Goal: Task Accomplishment & Management: Manage account settings

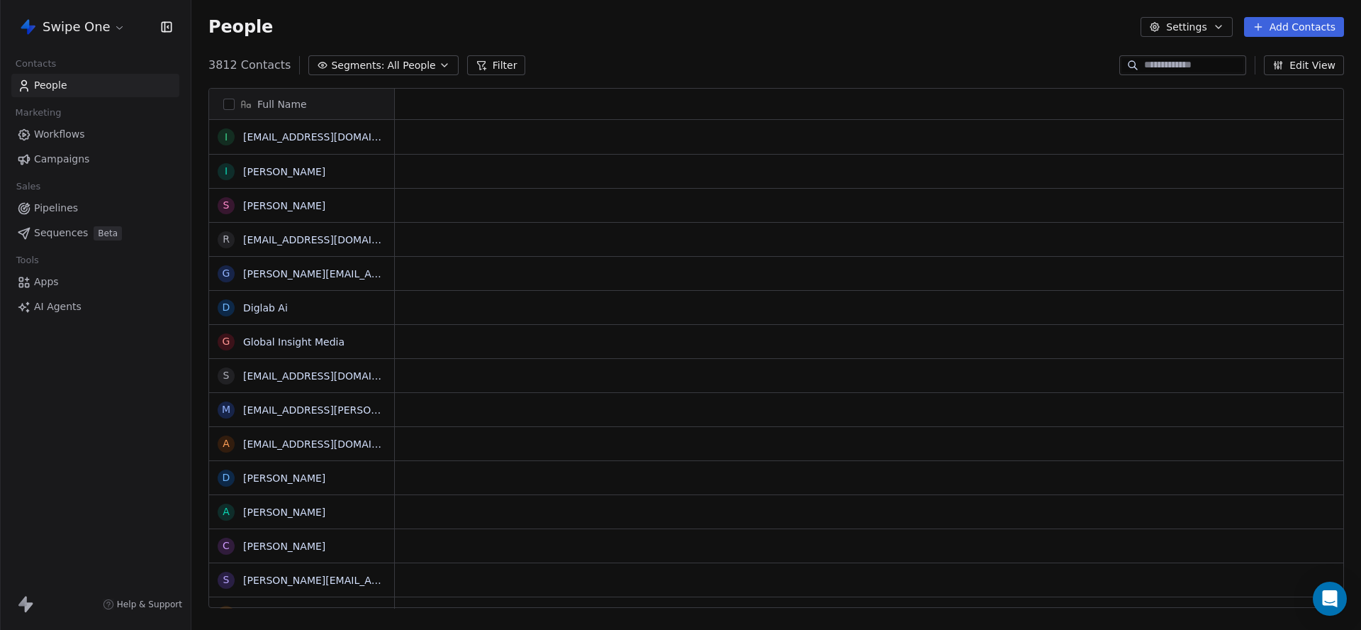
scroll to position [554, 1170]
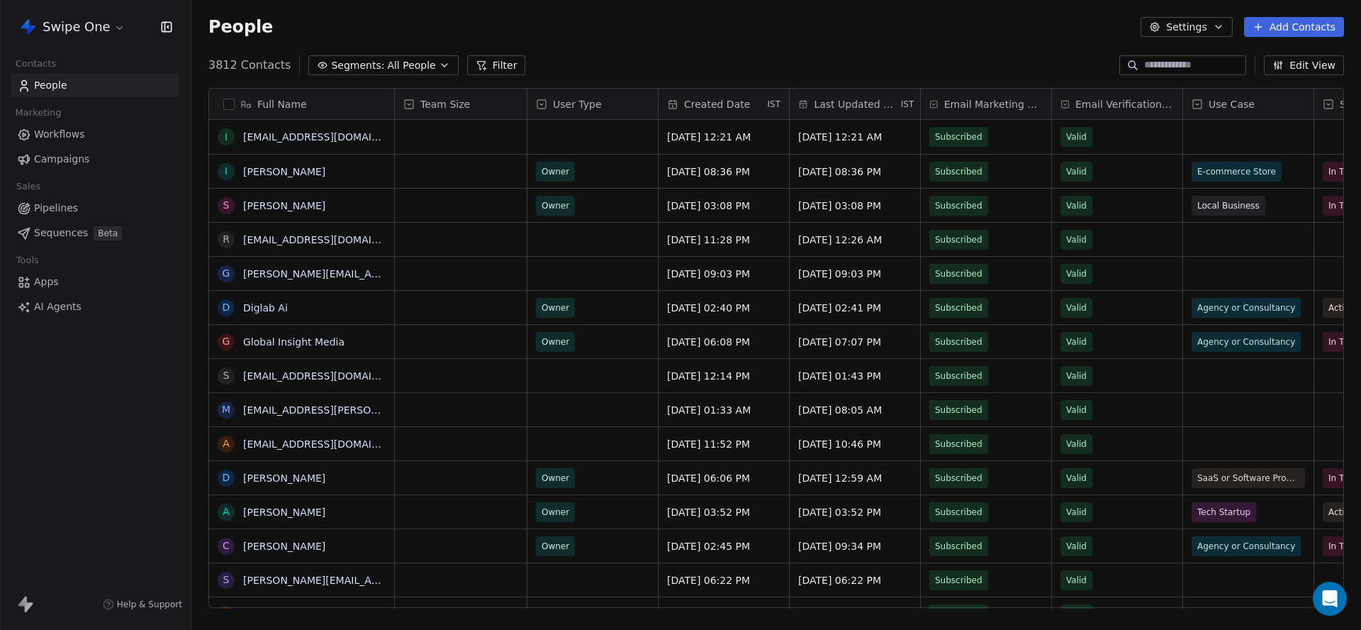
drag, startPoint x: 94, startPoint y: 40, endPoint x: 101, endPoint y: 31, distance: 11.1
click at [96, 38] on div "Swipe One" at bounding box center [95, 27] width 191 height 54
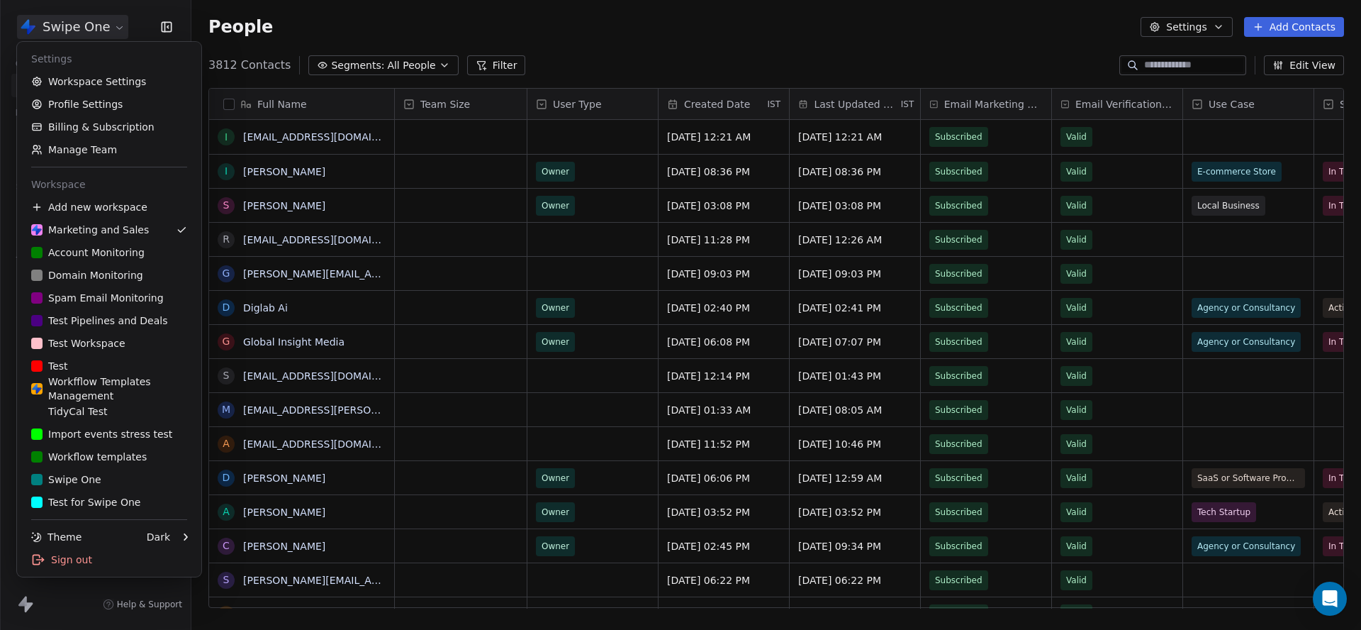
click at [101, 31] on html "Swipe One Contacts People Marketing Workflows Campaigns Sales Pipelines Sequenc…" at bounding box center [680, 315] width 1361 height 630
click at [113, 64] on div "Settings" at bounding box center [109, 59] width 173 height 23
click at [113, 74] on link "Workspace Settings" at bounding box center [109, 81] width 173 height 23
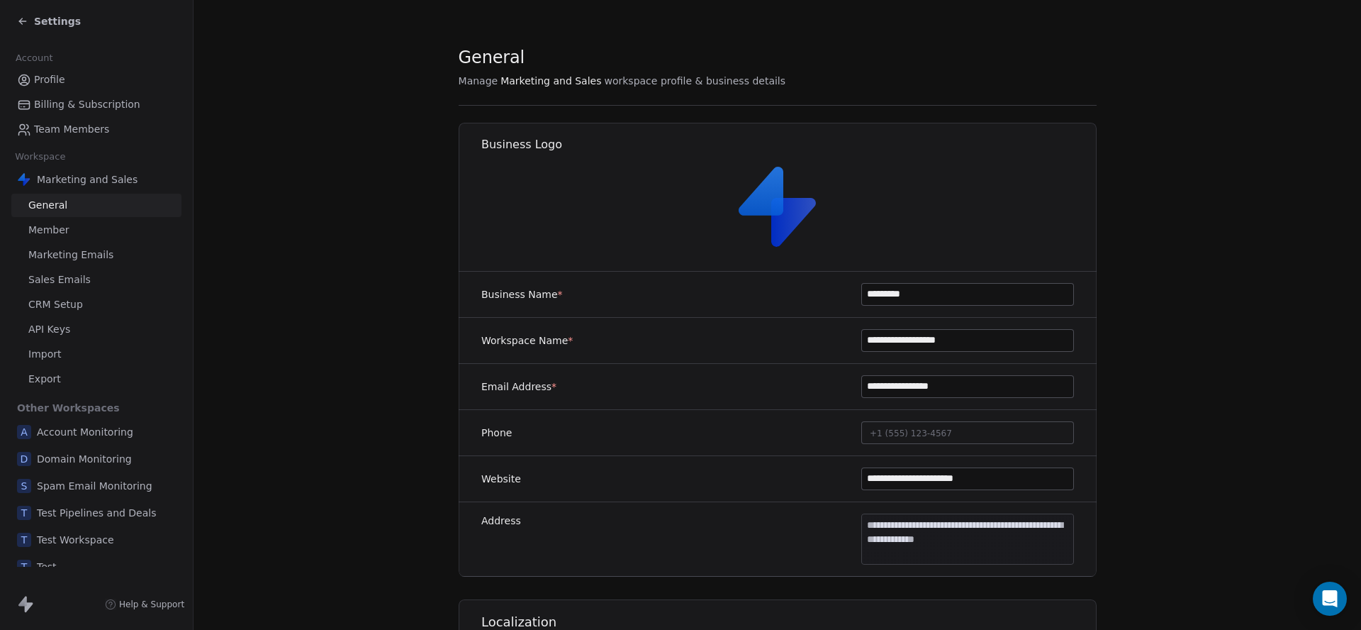
click at [93, 128] on span "Team Members" at bounding box center [71, 129] width 75 height 15
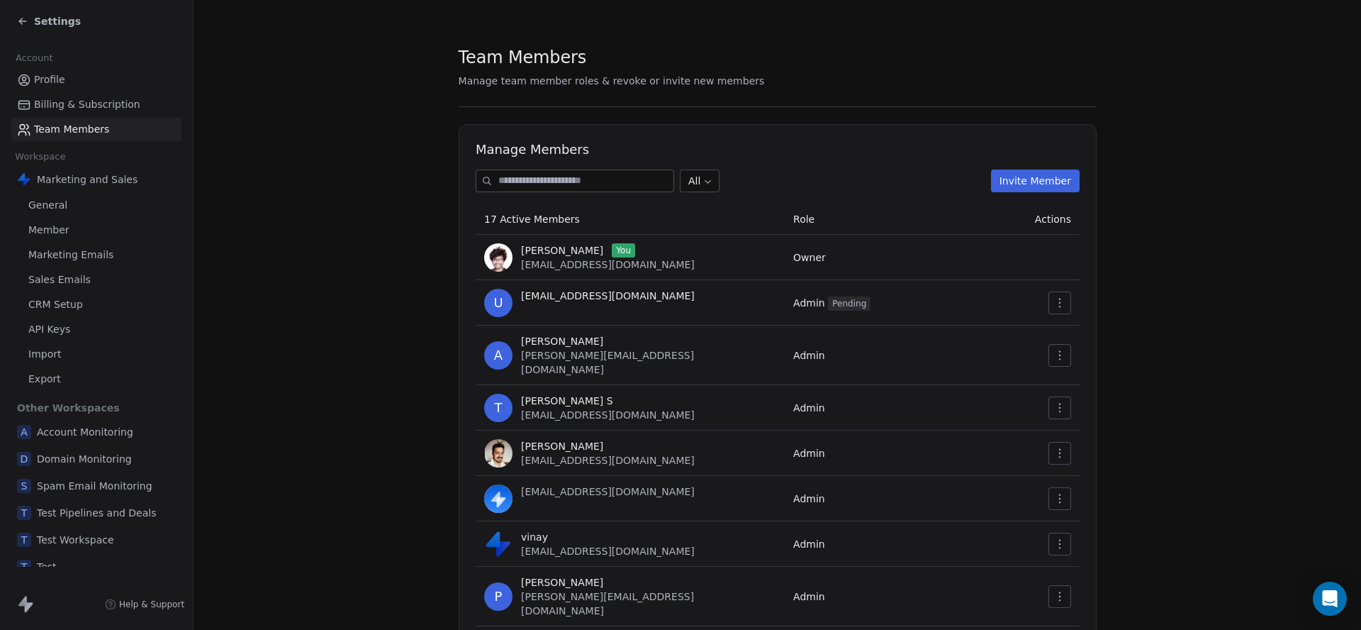
click at [1017, 175] on button "Invite Member" at bounding box center [1034, 180] width 89 height 23
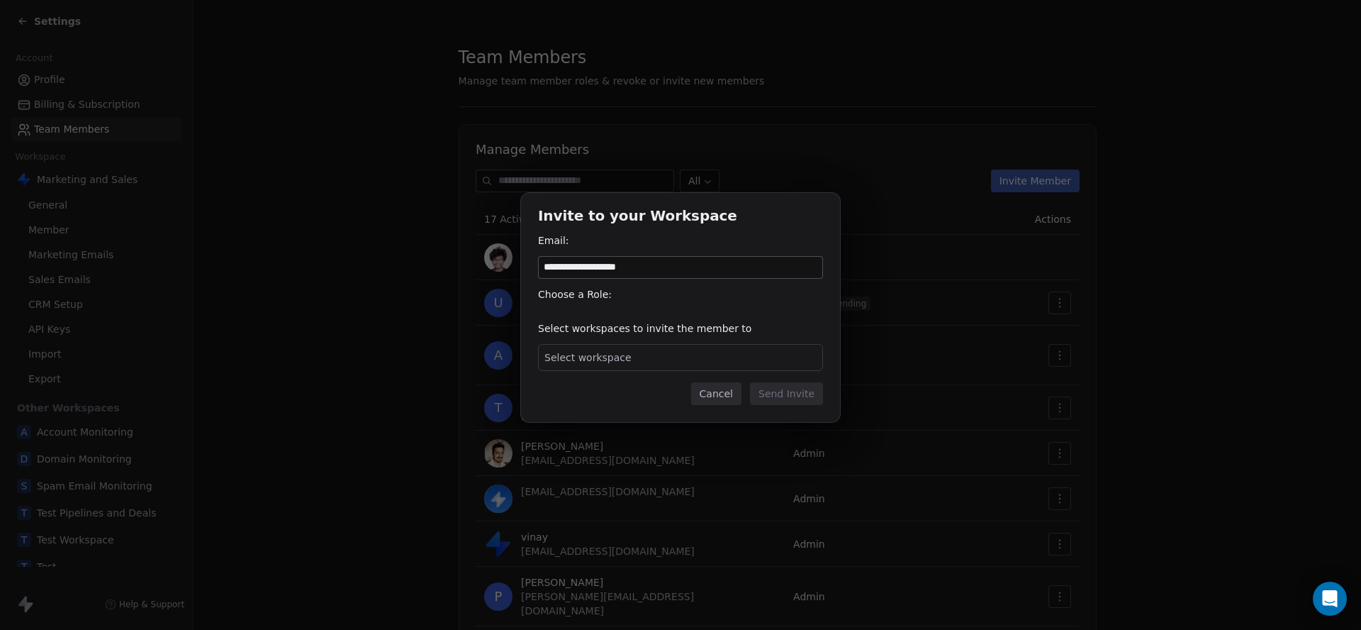
type input "**********"
click at [594, 356] on span "Select workspace" at bounding box center [588, 357] width 87 height 14
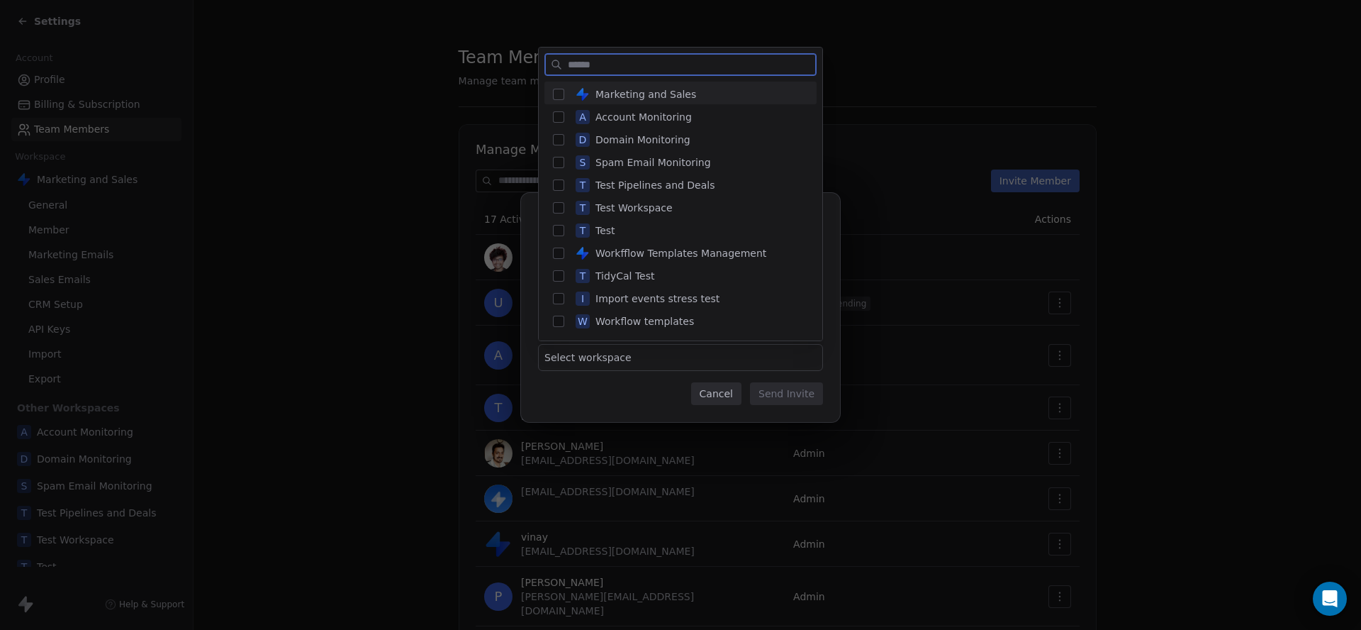
click at [590, 86] on div "Marketing and Sales" at bounding box center [689, 95] width 238 height 26
click at [591, 108] on div "A Account Monitoring" at bounding box center [689, 117] width 238 height 26
click at [635, 321] on span "Workflow templates" at bounding box center [645, 318] width 99 height 14
click at [650, 294] on span "Import events stress test" at bounding box center [658, 296] width 124 height 14
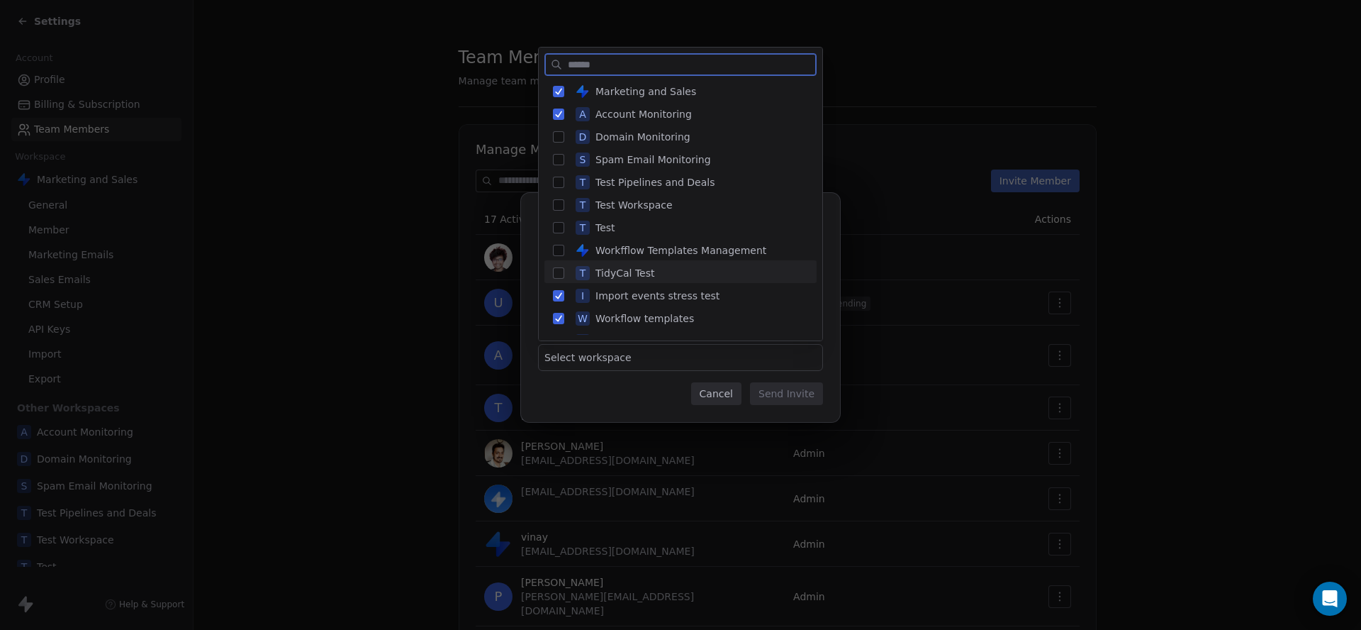
click at [654, 276] on div "T TidyCal Test" at bounding box center [689, 273] width 238 height 26
click at [654, 245] on span "Workfflow Templates Management" at bounding box center [681, 250] width 171 height 14
click at [623, 221] on div "T Test" at bounding box center [689, 228] width 238 height 26
click at [630, 208] on span "Test Workspace" at bounding box center [634, 205] width 77 height 14
click at [648, 184] on span "Test Pipelines and Deals" at bounding box center [656, 182] width 120 height 14
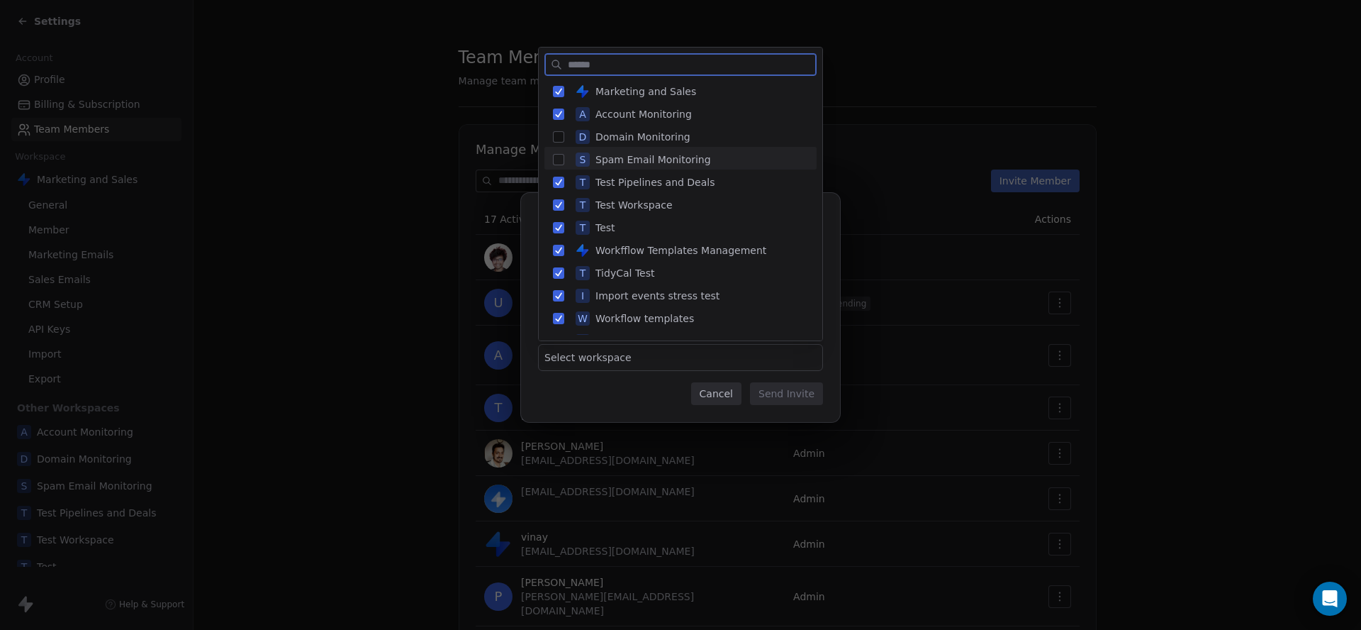
click at [649, 150] on div "S Spam Email Monitoring" at bounding box center [689, 160] width 238 height 26
click at [638, 130] on span "Domain Monitoring" at bounding box center [643, 137] width 95 height 14
click at [638, 296] on span "Swipe One" at bounding box center [622, 299] width 53 height 14
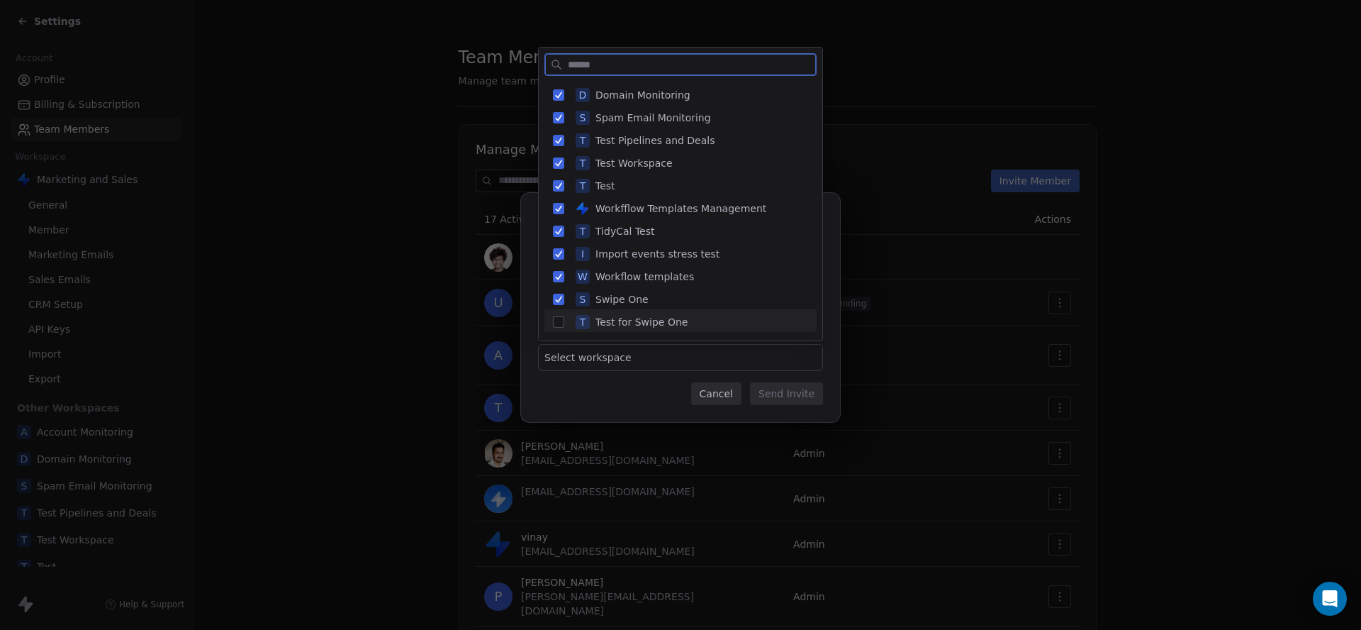
click at [635, 315] on span "Test for Swipe One" at bounding box center [642, 322] width 92 height 14
click at [605, 100] on span "Domain Monitoring" at bounding box center [643, 95] width 95 height 14
click at [607, 118] on span "Spam Email Monitoring" at bounding box center [654, 118] width 116 height 14
click at [607, 130] on div "T Test Pipelines and Deals" at bounding box center [689, 141] width 238 height 26
click at [603, 167] on span "Test Workspace" at bounding box center [634, 163] width 77 height 14
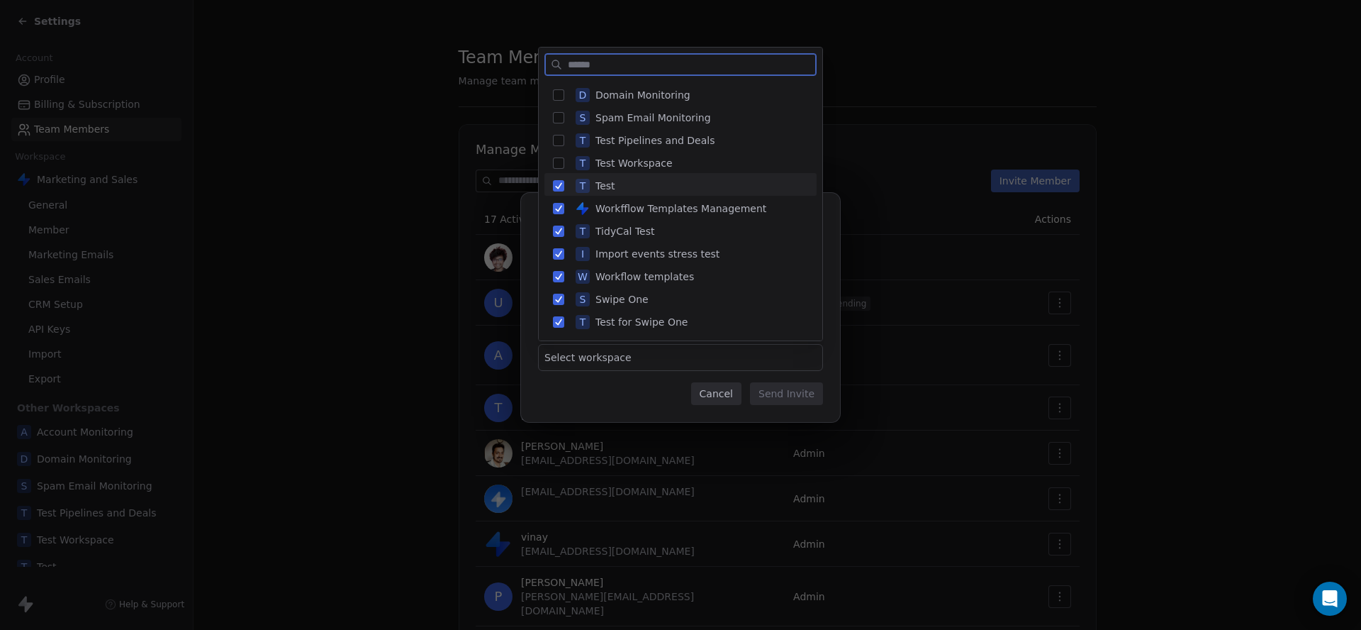
click at [603, 177] on div "T Test" at bounding box center [689, 186] width 238 height 26
click at [615, 205] on span "Workfflow Templates Management" at bounding box center [681, 208] width 171 height 14
click at [622, 229] on span "TidyCal Test" at bounding box center [625, 231] width 59 height 14
click at [623, 251] on span "Import events stress test" at bounding box center [658, 254] width 124 height 14
click at [627, 267] on div "W Workflow templates" at bounding box center [689, 277] width 238 height 26
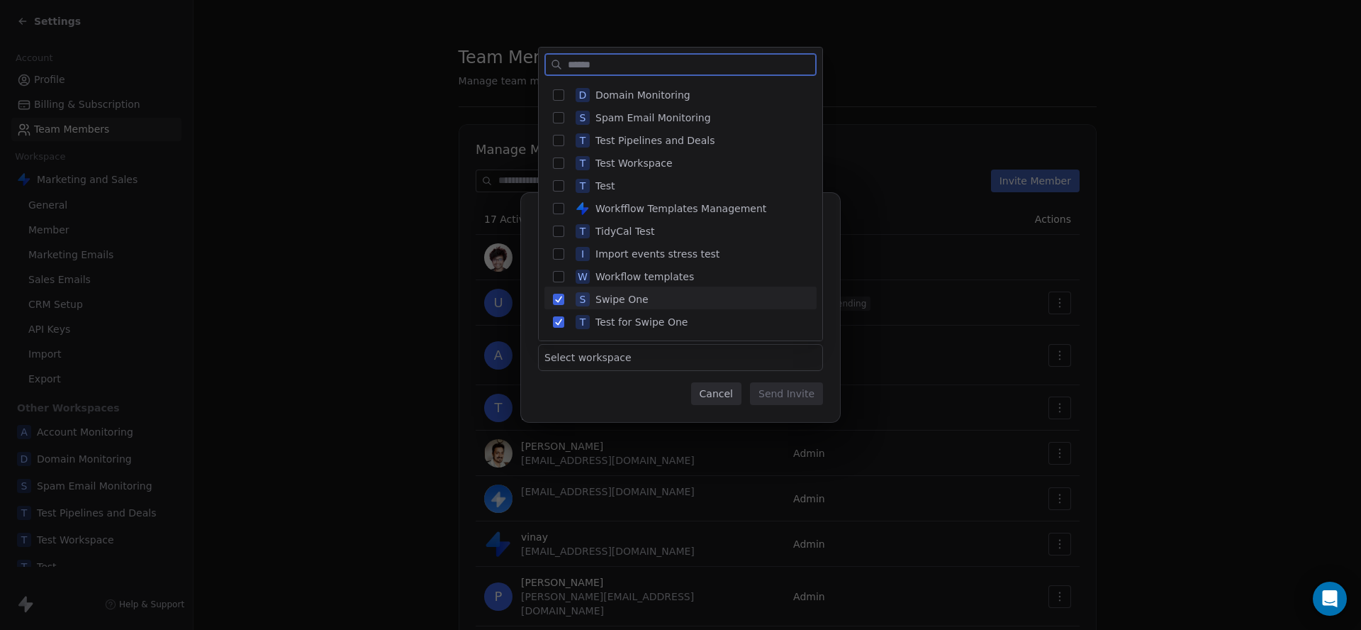
click at [630, 286] on div "S Swipe One" at bounding box center [689, 299] width 238 height 26
click at [642, 310] on div "T Test for Swipe One" at bounding box center [689, 322] width 238 height 26
click at [642, 292] on span "Swipe One" at bounding box center [622, 299] width 53 height 14
click at [635, 107] on div "S Spam Email Monitoring" at bounding box center [689, 118] width 238 height 26
click at [632, 85] on div "D Domain Monitoring" at bounding box center [689, 95] width 238 height 26
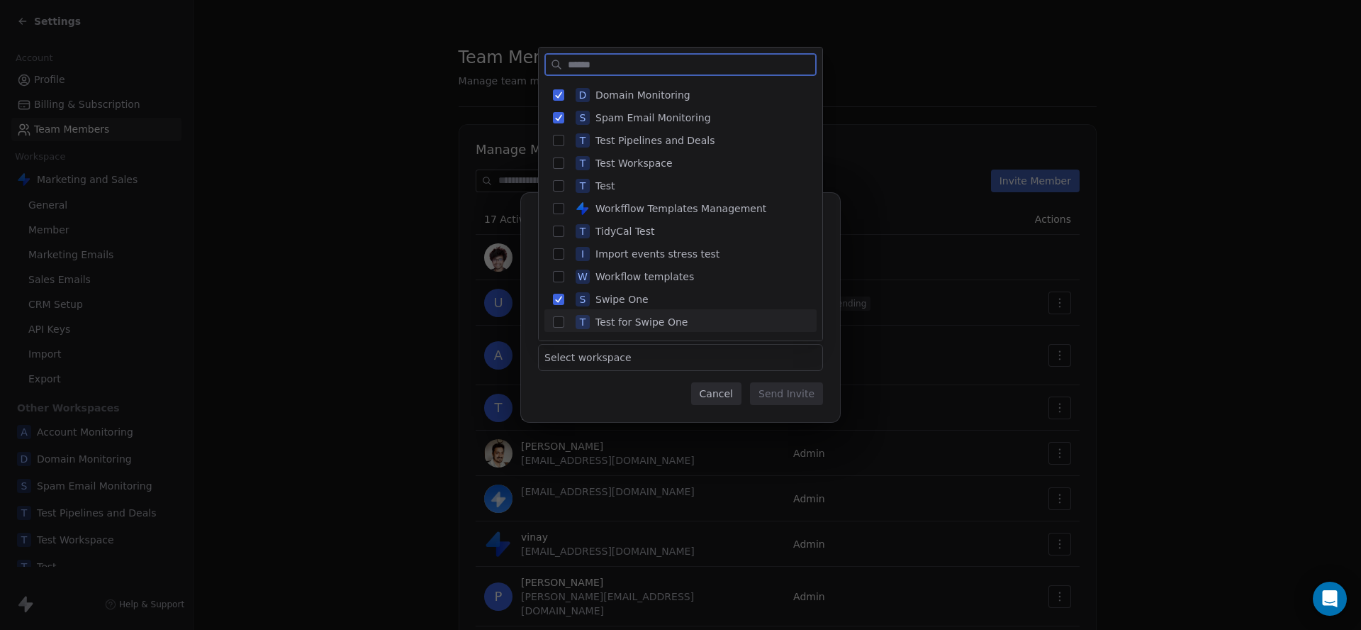
click at [652, 384] on div "**********" at bounding box center [680, 315] width 1361 height 290
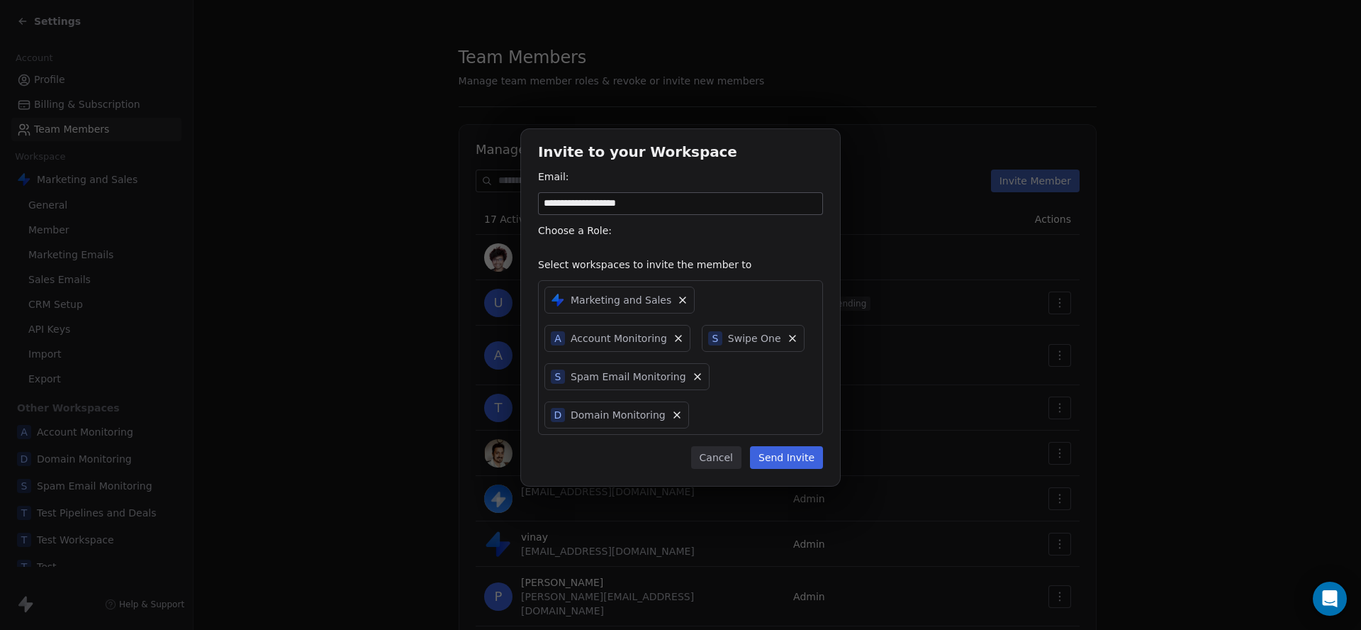
click at [721, 303] on div "Marketing and Sales A Account Monitoring S Swipe One S Spam Email Monitoring D …" at bounding box center [680, 357] width 285 height 155
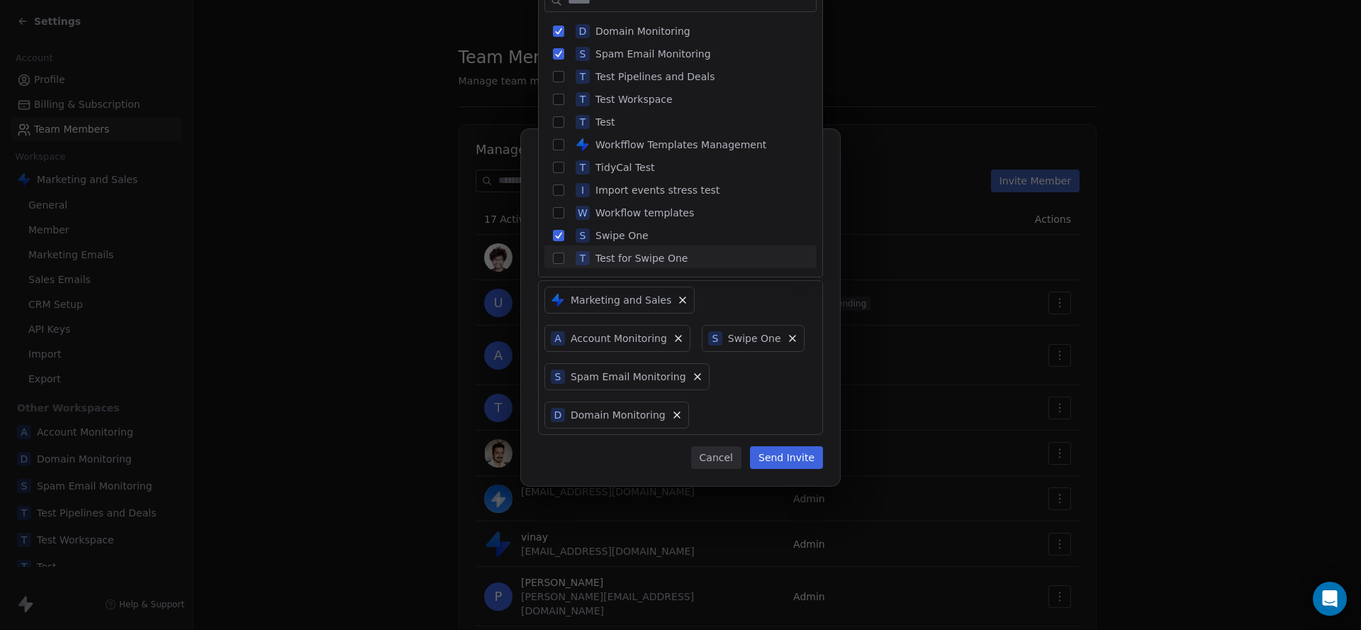
click at [766, 294] on div "**********" at bounding box center [680, 315] width 1361 height 418
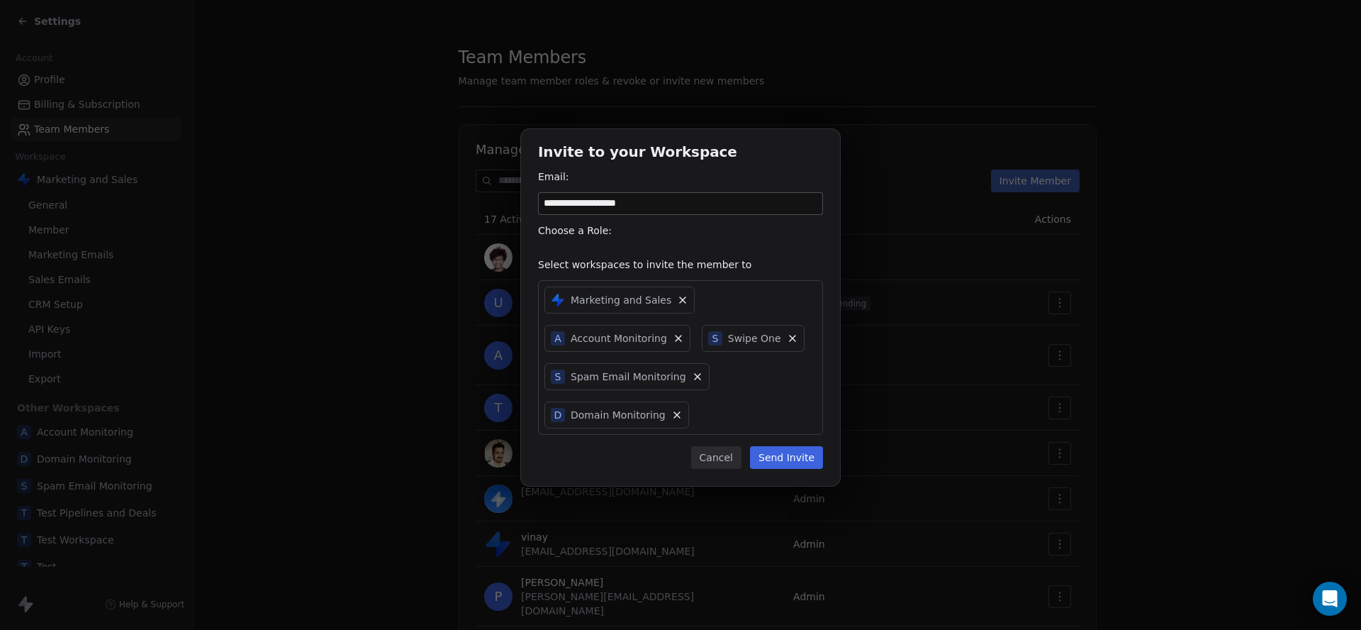
click at [800, 457] on button "Send Invite" at bounding box center [786, 457] width 73 height 23
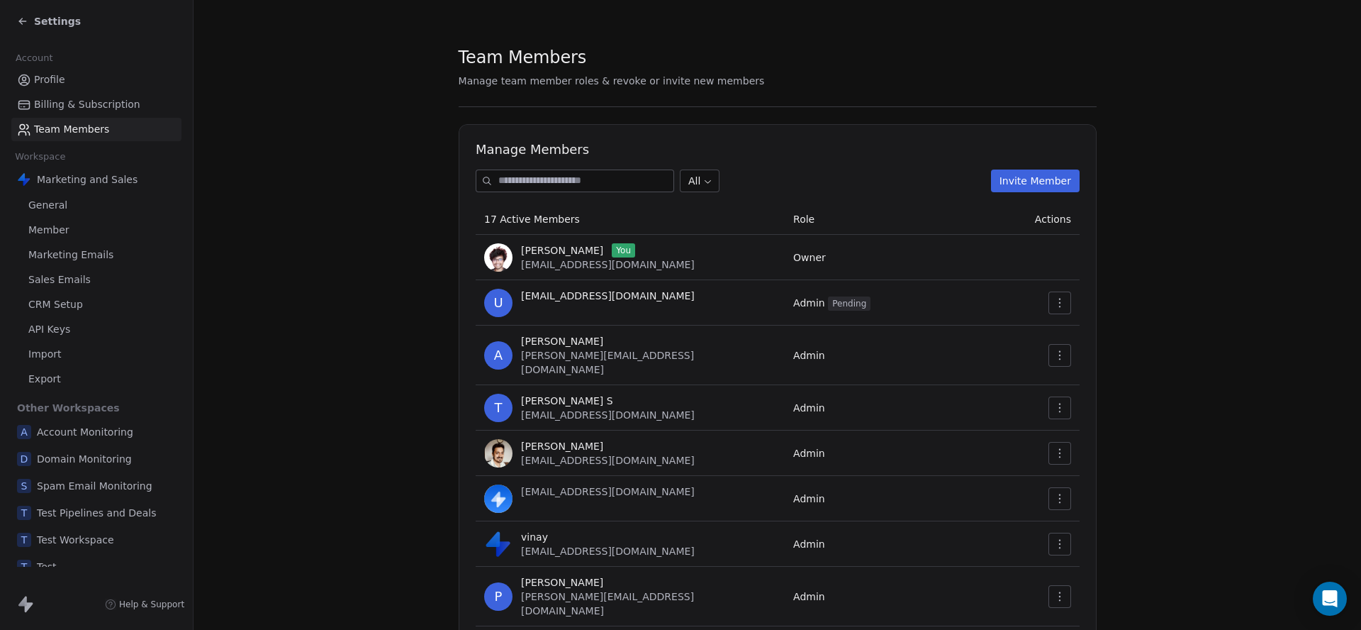
click at [1044, 175] on button "Invite Member" at bounding box center [1034, 180] width 89 height 23
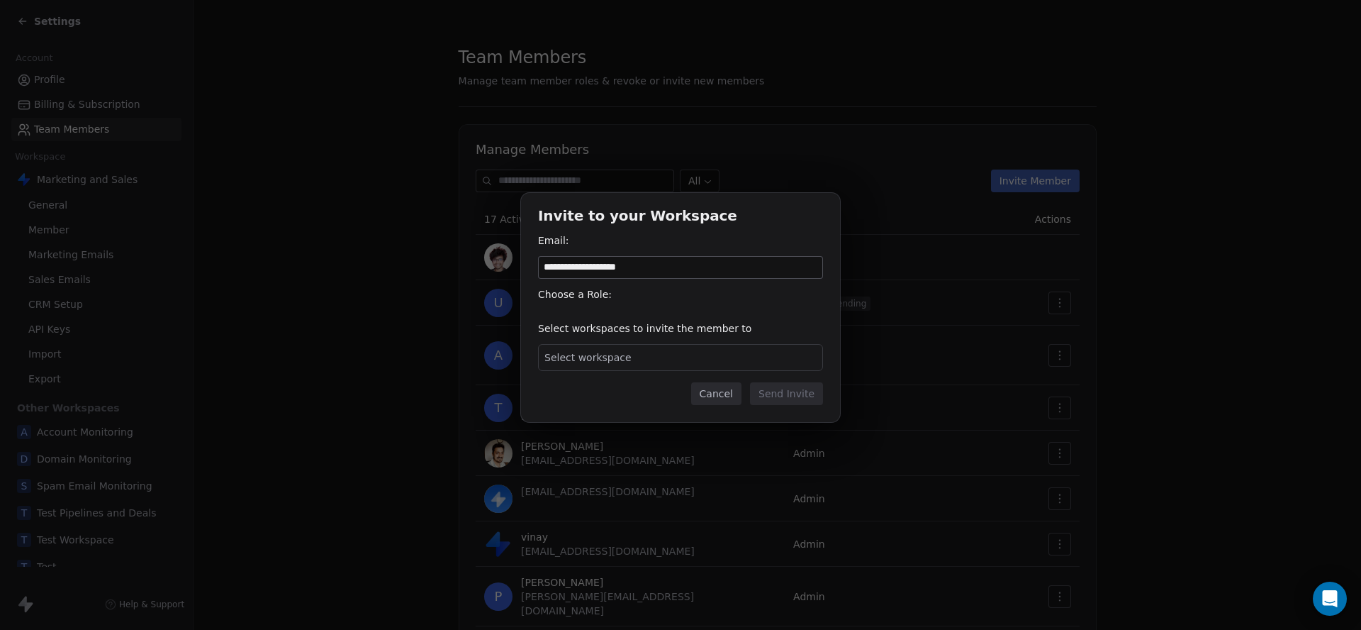
type input "**********"
drag, startPoint x: 725, startPoint y: 392, endPoint x: 819, endPoint y: 379, distance: 95.3
click at [725, 392] on button "Cancel" at bounding box center [716, 393] width 50 height 23
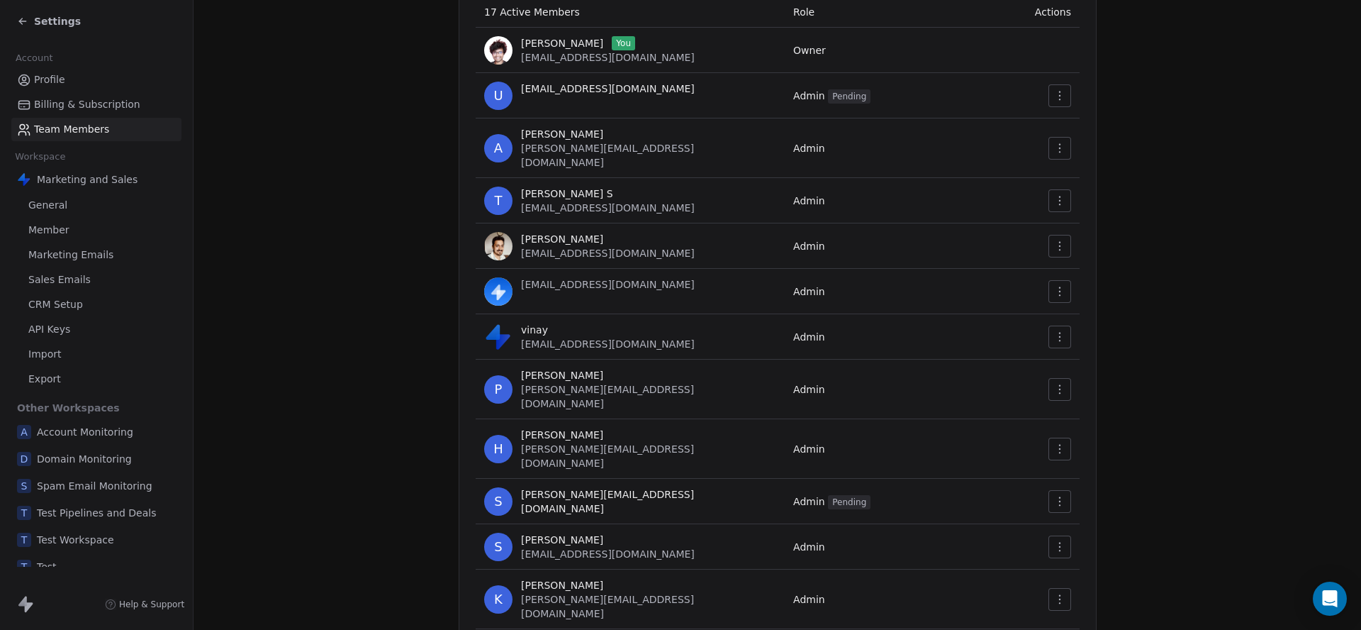
scroll to position [0, 0]
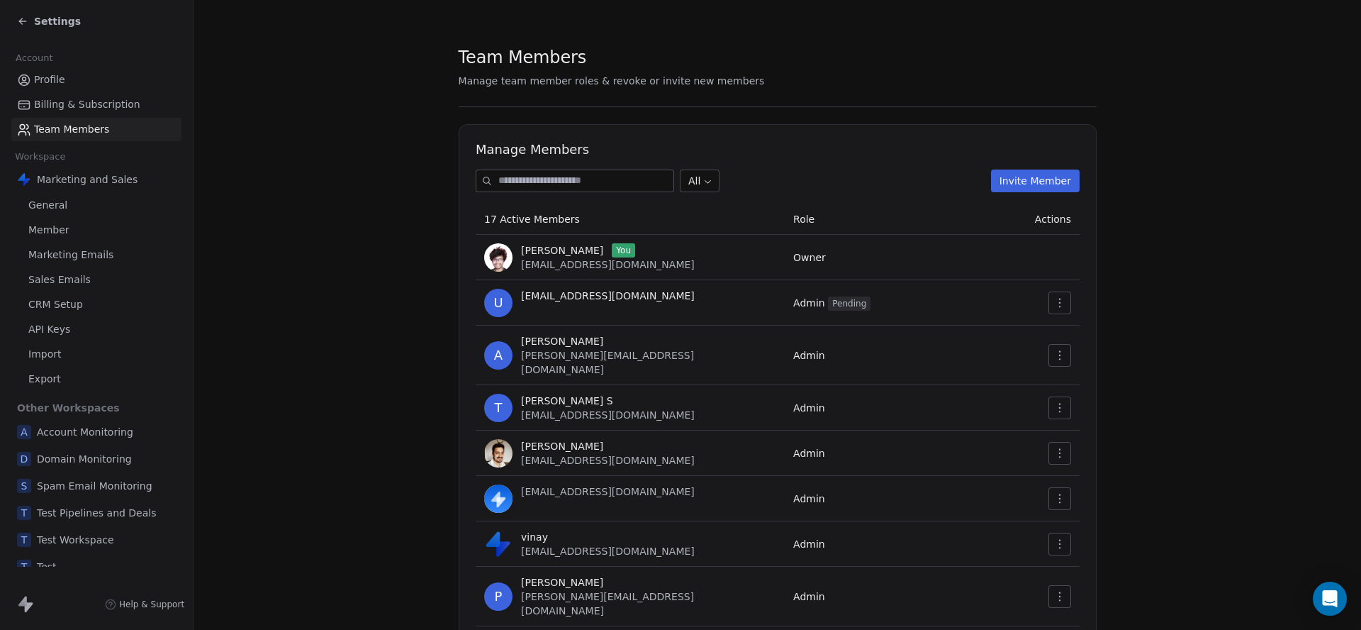
click at [1038, 186] on button "Invite Member" at bounding box center [1034, 180] width 89 height 23
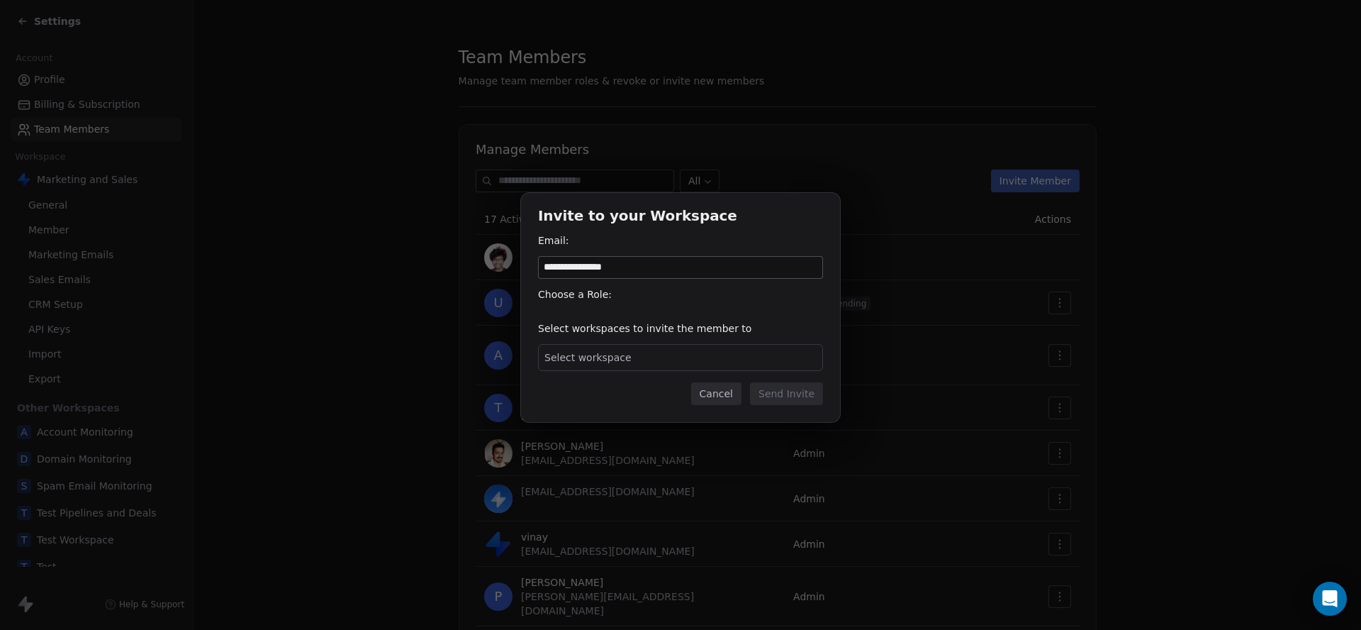
type input "**********"
click at [649, 359] on div "Select workspace" at bounding box center [680, 357] width 285 height 27
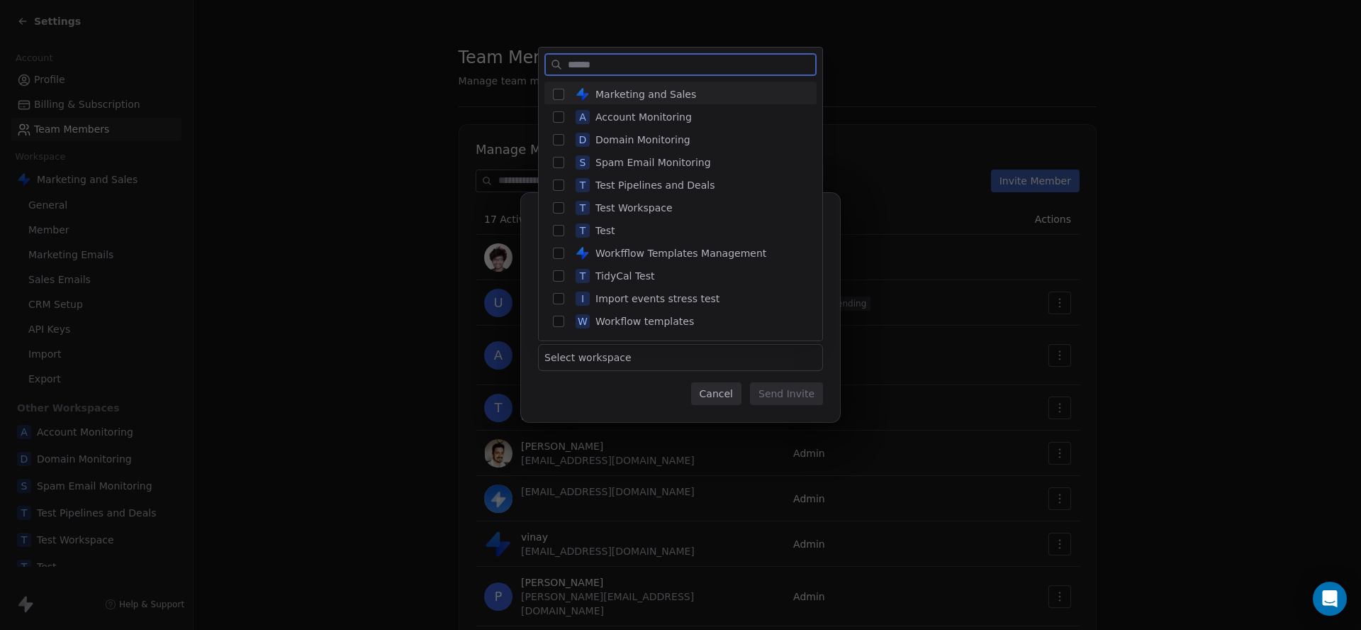
click at [659, 89] on span "Marketing and Sales" at bounding box center [646, 94] width 101 height 14
click at [650, 113] on span "Account Monitoring" at bounding box center [644, 117] width 96 height 14
click at [640, 137] on span "Domain Monitoring" at bounding box center [643, 140] width 95 height 14
click at [672, 164] on span "Spam Email Monitoring" at bounding box center [654, 162] width 116 height 14
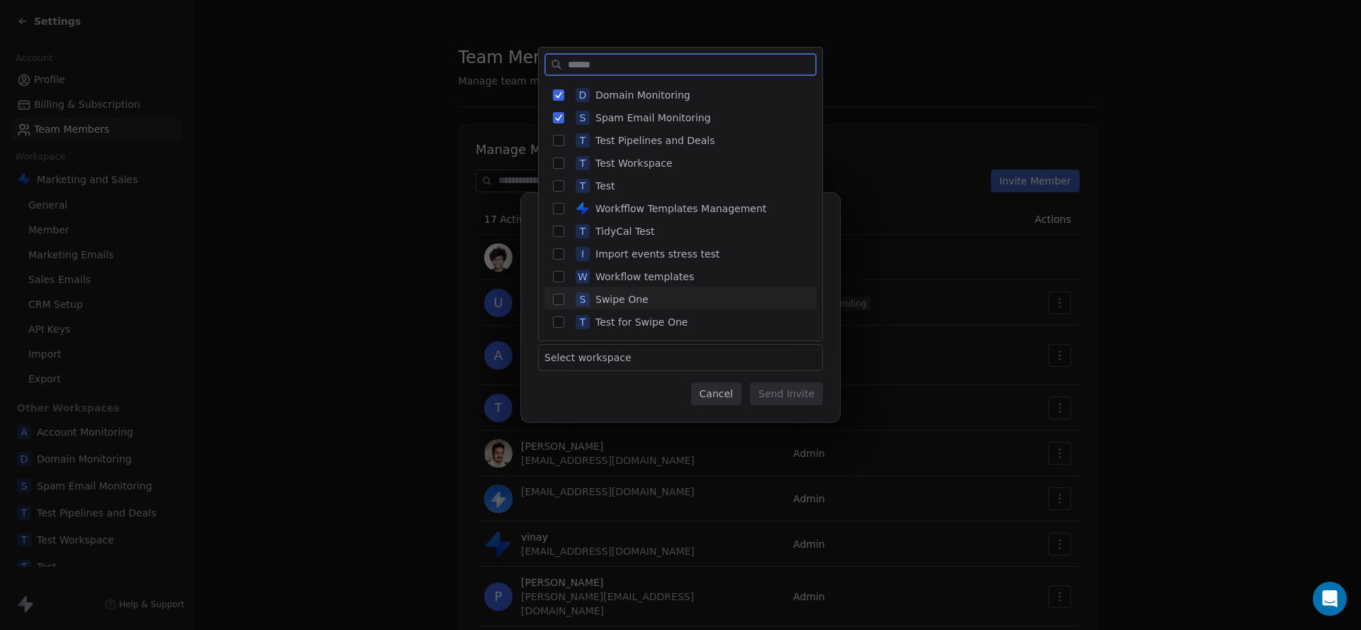
click at [685, 296] on div "S Swipe One" at bounding box center [689, 299] width 238 height 26
click at [623, 383] on div "**********" at bounding box center [680, 315] width 1361 height 290
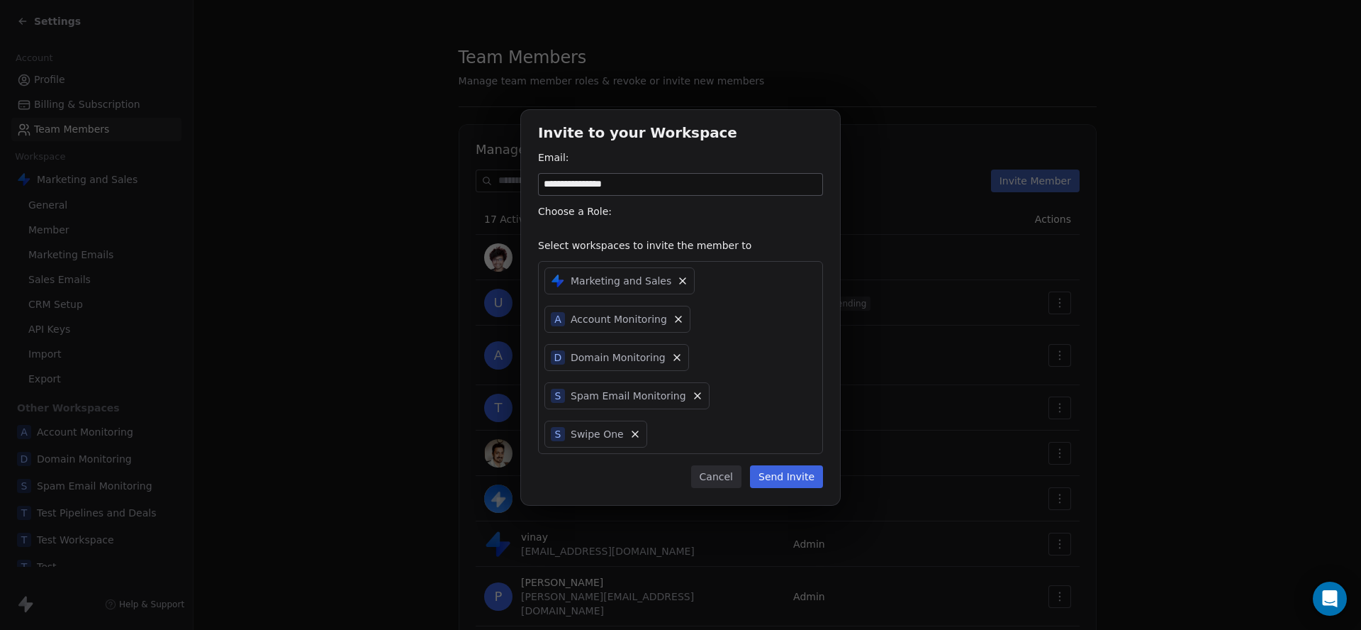
click at [796, 469] on div "**********" at bounding box center [680, 307] width 319 height 395
click at [802, 465] on button "Send Invite" at bounding box center [786, 476] width 73 height 23
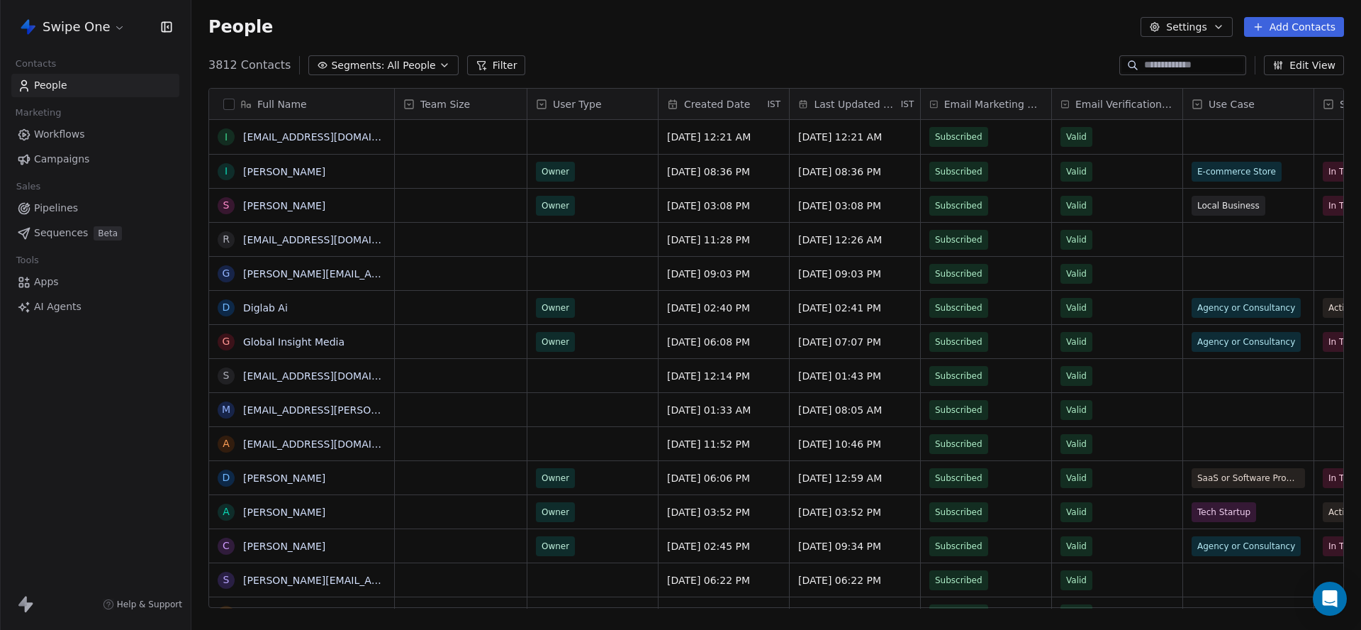
scroll to position [554, 1170]
click at [89, 21] on html "Swipe One Contacts People Marketing Workflows Campaigns Sales Pipelines Sequenc…" at bounding box center [680, 315] width 1361 height 630
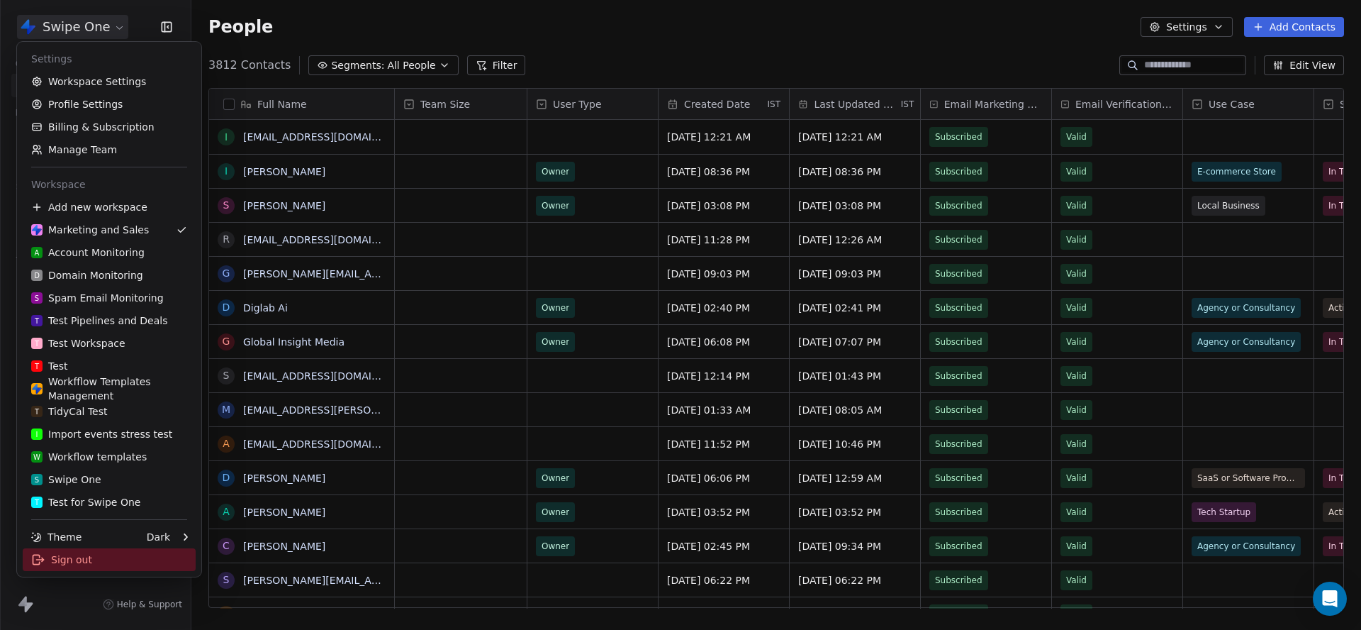
click at [89, 559] on div "Sign out" at bounding box center [109, 559] width 173 height 23
